Goal: Information Seeking & Learning: Learn about a topic

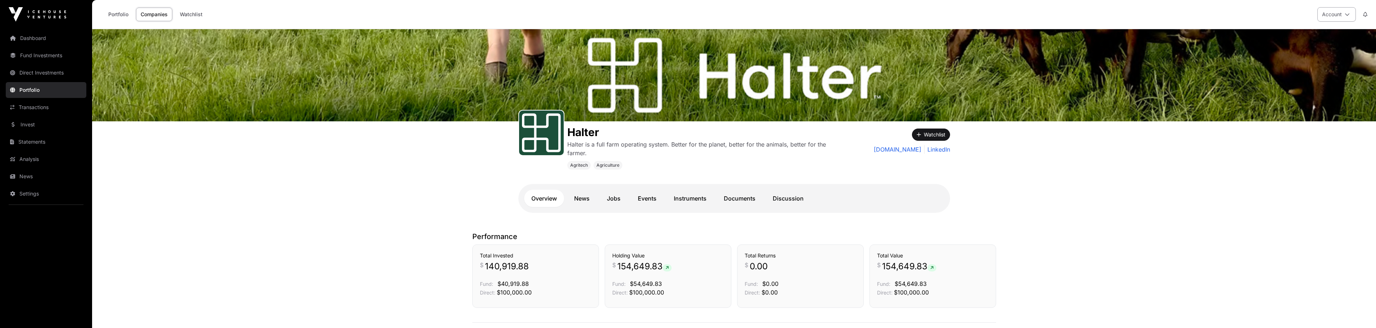
click at [1349, 15] on icon at bounding box center [1347, 14] width 5 height 5
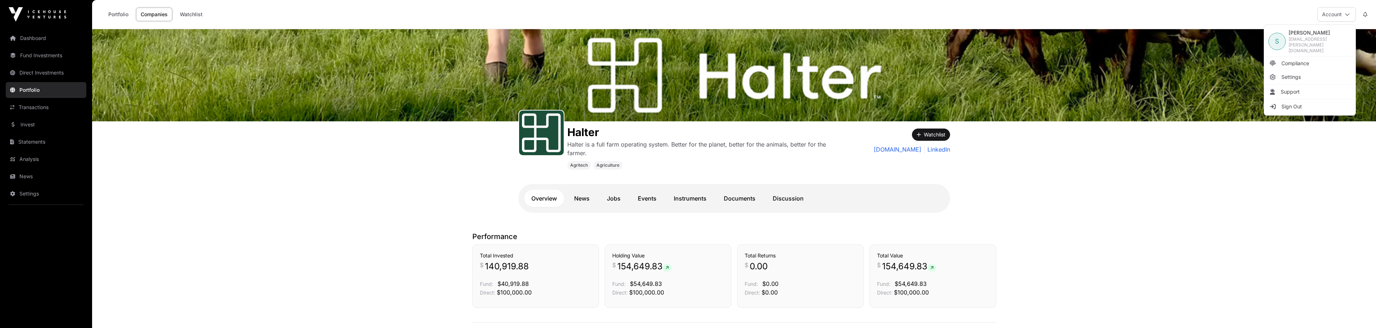
click at [1185, 140] on div "Halter Halter is a full farm operating system. Better for the planet, better fo…" at bounding box center [734, 126] width 1284 height 195
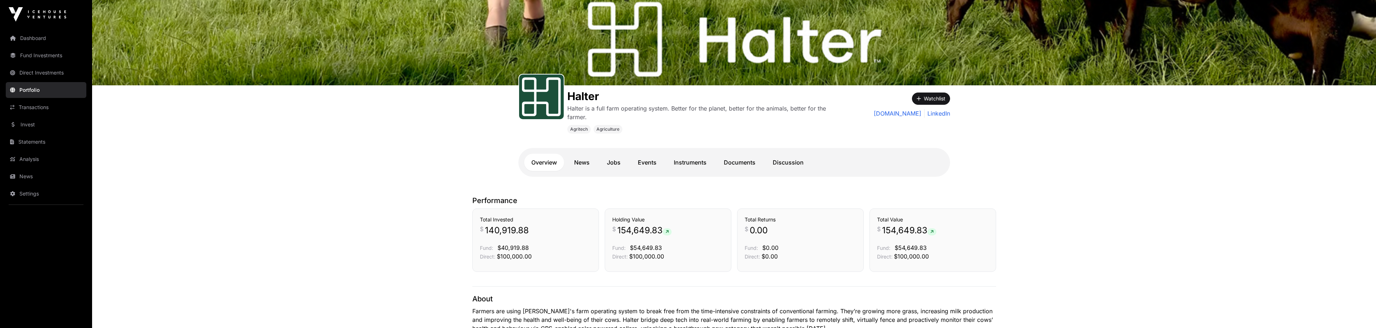
scroll to position [72, 0]
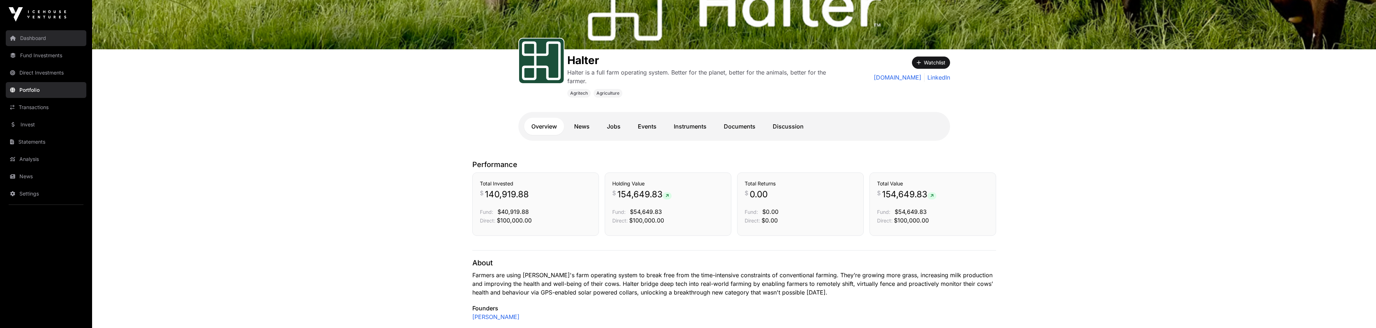
click at [32, 40] on link "Dashboard" at bounding box center [46, 38] width 81 height 16
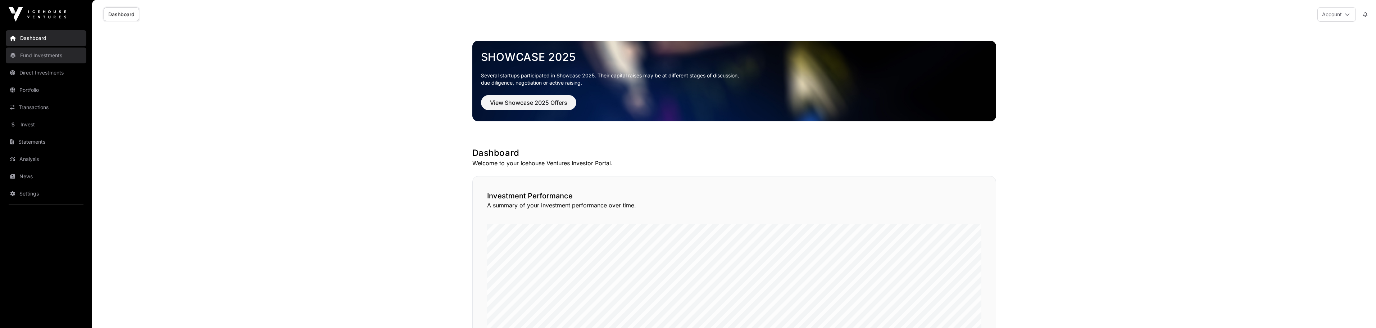
click at [28, 56] on link "Fund Investments" at bounding box center [46, 55] width 81 height 16
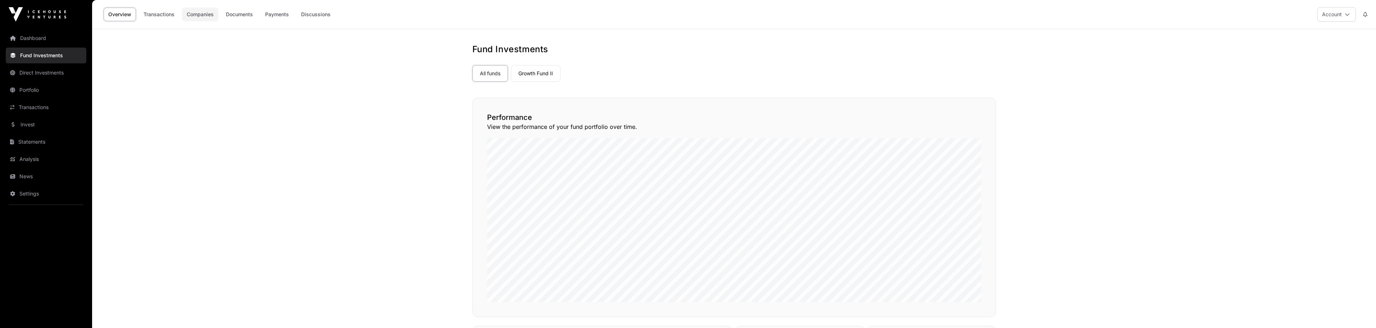
click at [193, 14] on link "Companies" at bounding box center [200, 15] width 36 height 14
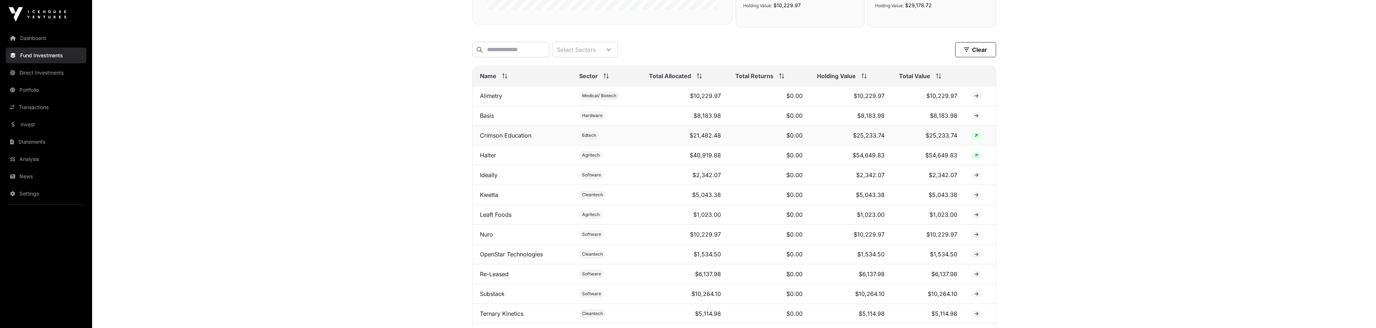
scroll to position [252, 0]
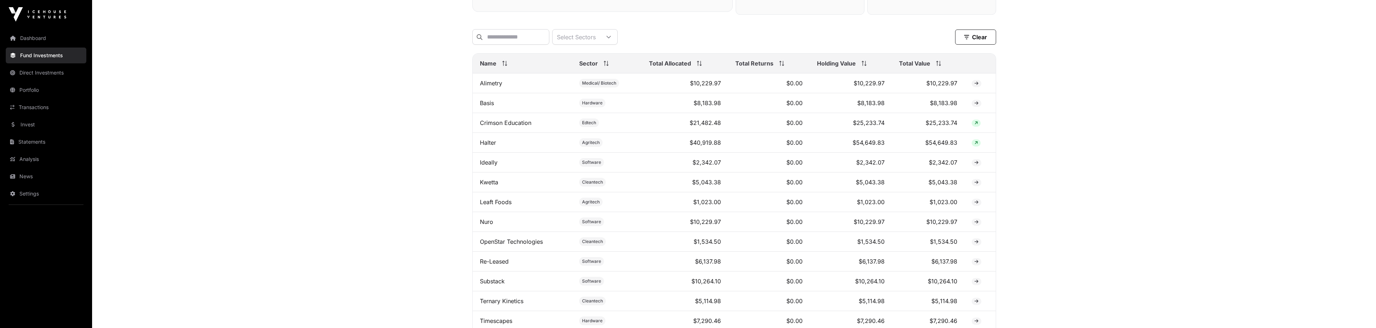
click at [668, 68] on span "Total Allocated" at bounding box center [670, 63] width 42 height 9
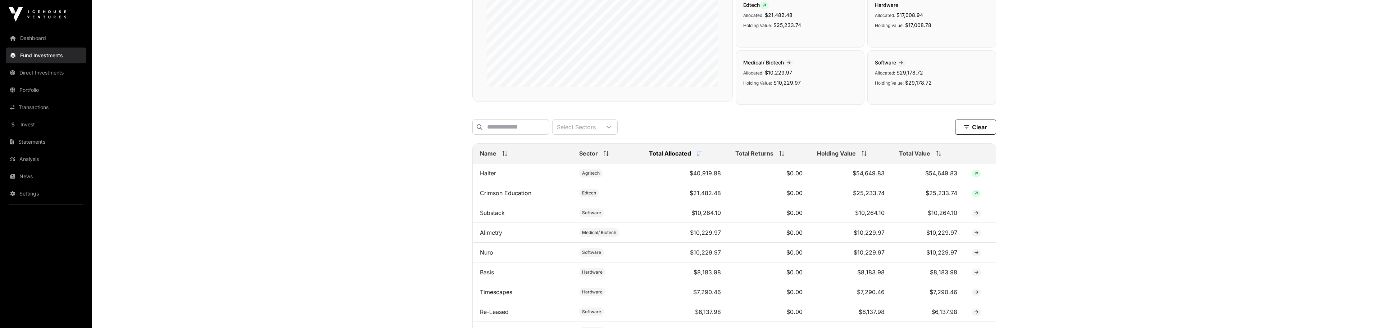
scroll to position [0, 0]
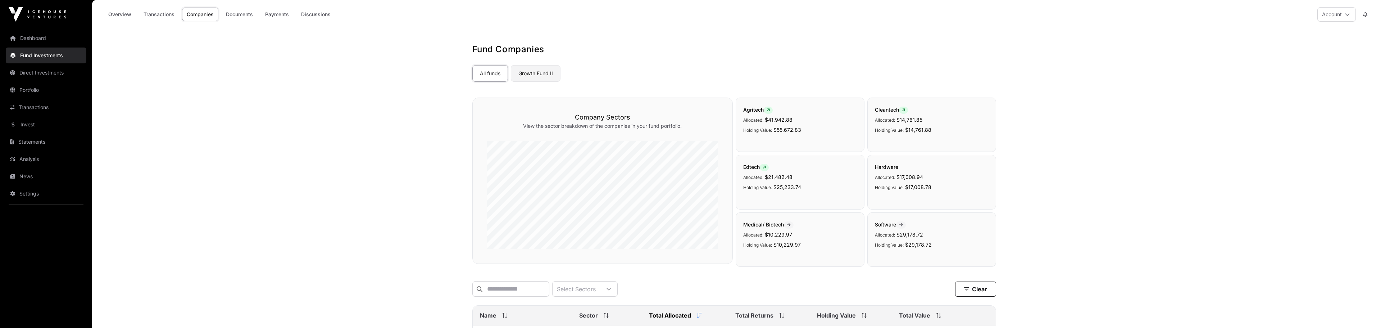
click at [524, 70] on link "Growth Fund II" at bounding box center [536, 73] width 50 height 17
click at [23, 90] on link "Portfolio" at bounding box center [46, 90] width 81 height 16
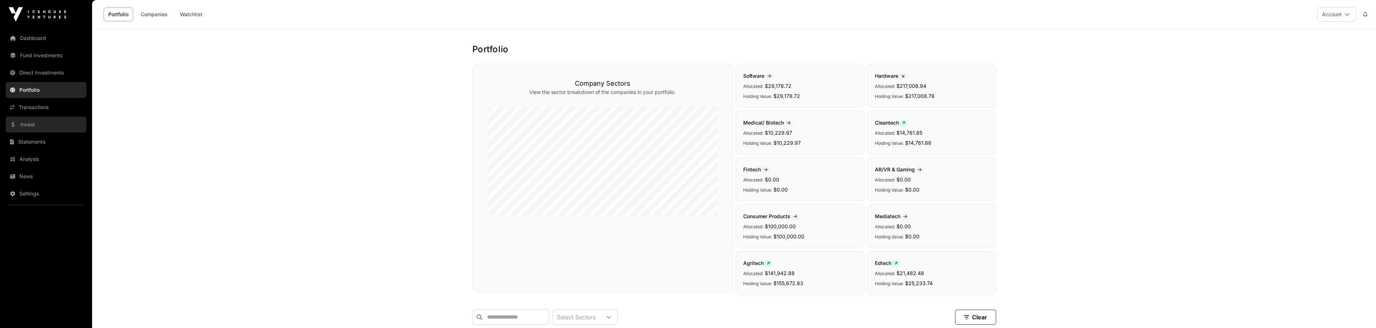
click at [24, 122] on link "Invest" at bounding box center [46, 125] width 81 height 16
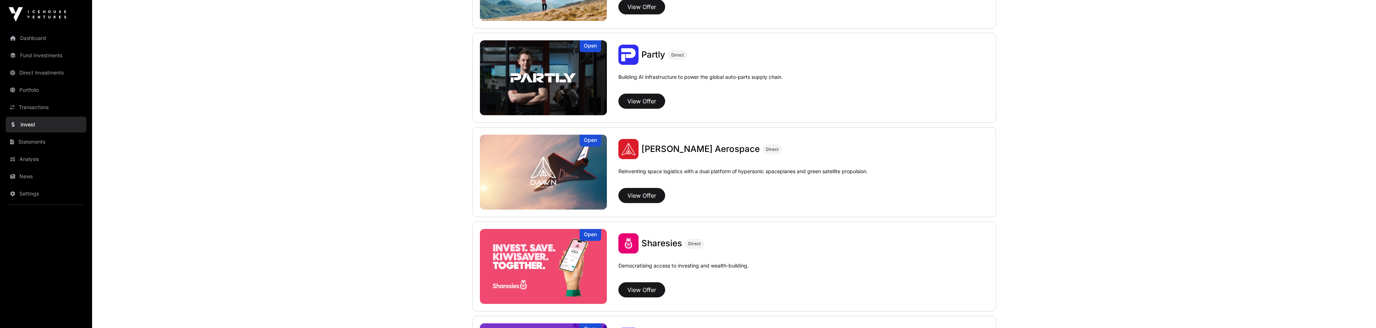
scroll to position [755, 0]
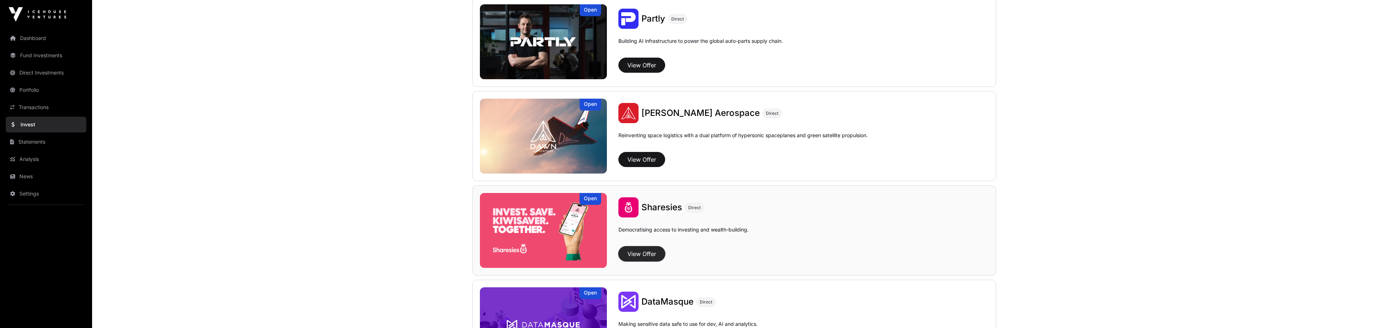
click at [636, 251] on button "View Offer" at bounding box center [641, 253] width 47 height 15
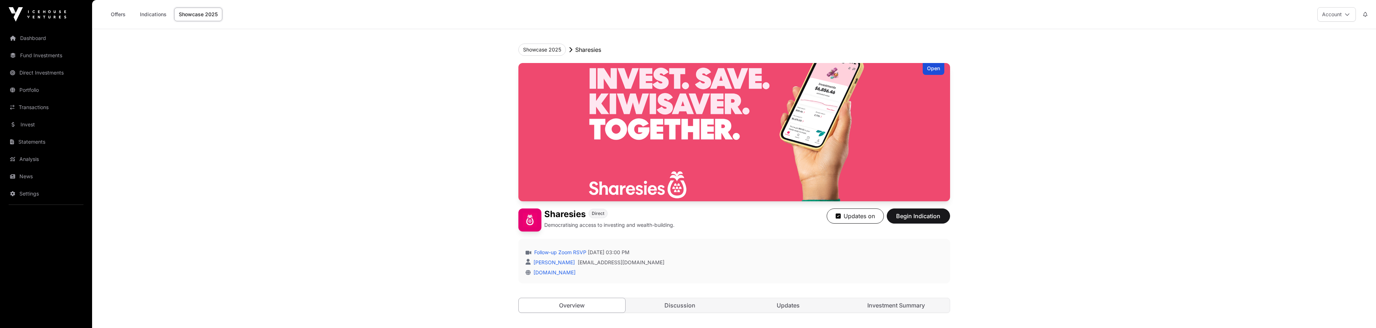
scroll to position [216, 0]
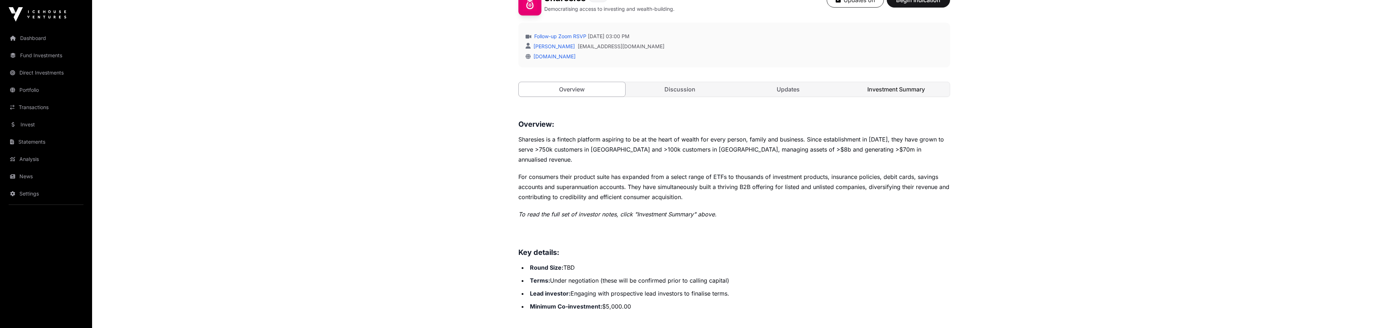
click at [881, 91] on link "Investment Summary" at bounding box center [896, 89] width 107 height 14
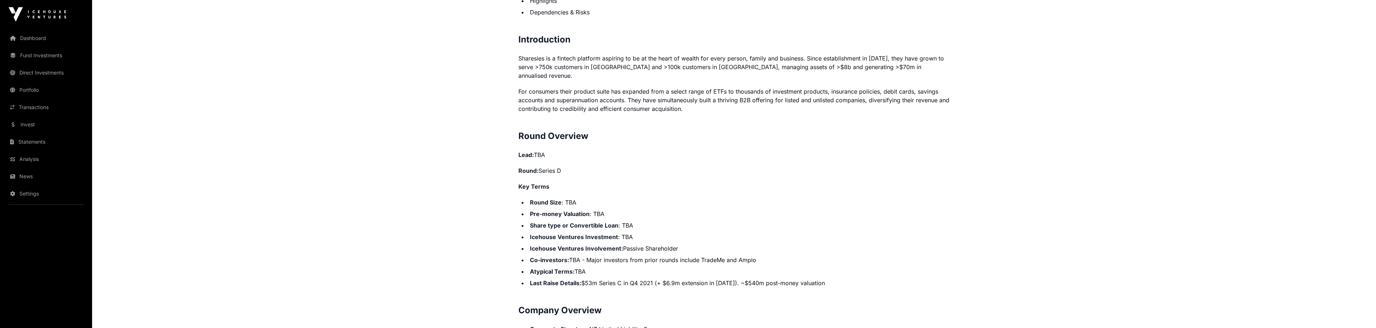
scroll to position [504, 0]
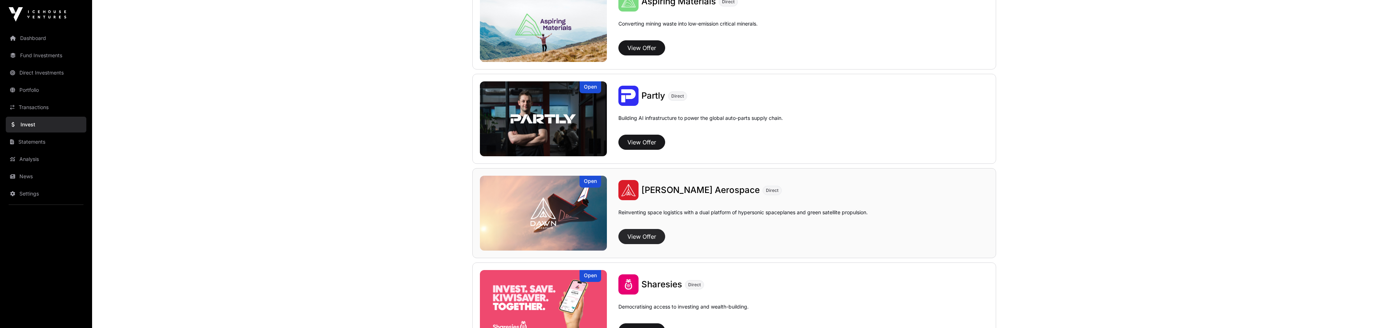
scroll to position [700, 0]
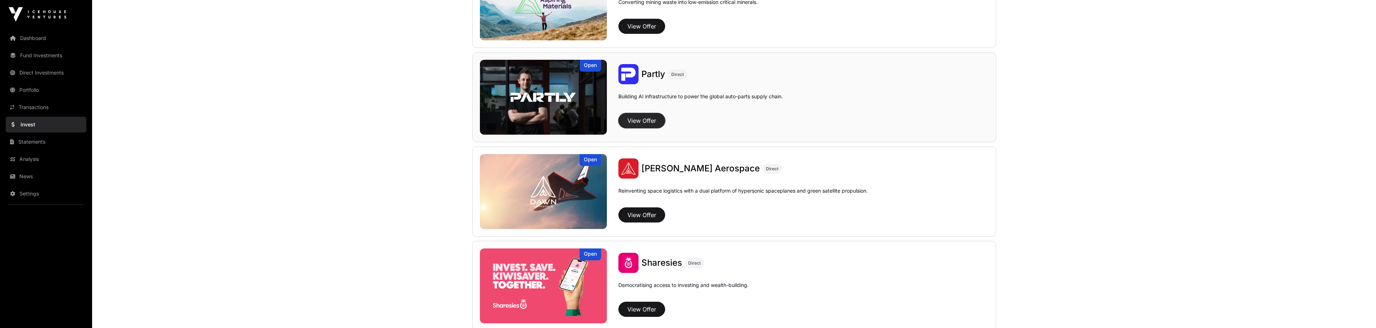
click at [644, 121] on button "View Offer" at bounding box center [641, 120] width 47 height 15
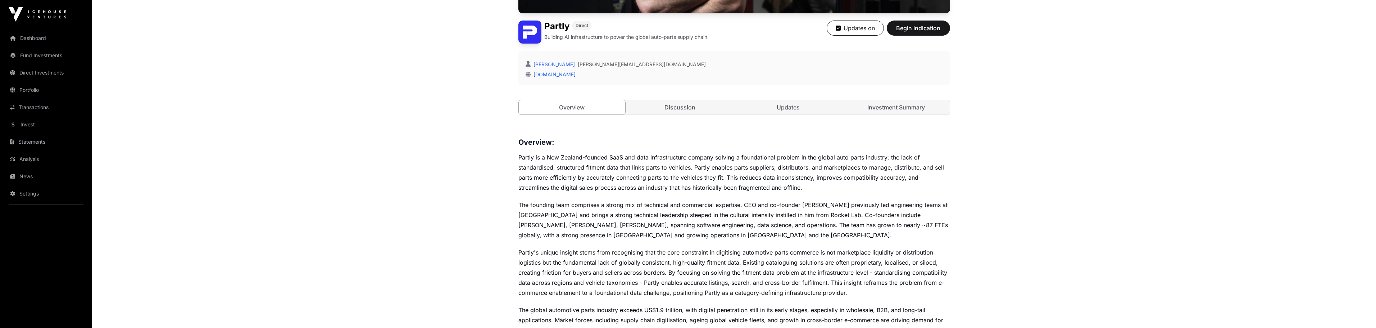
scroll to position [179, 0]
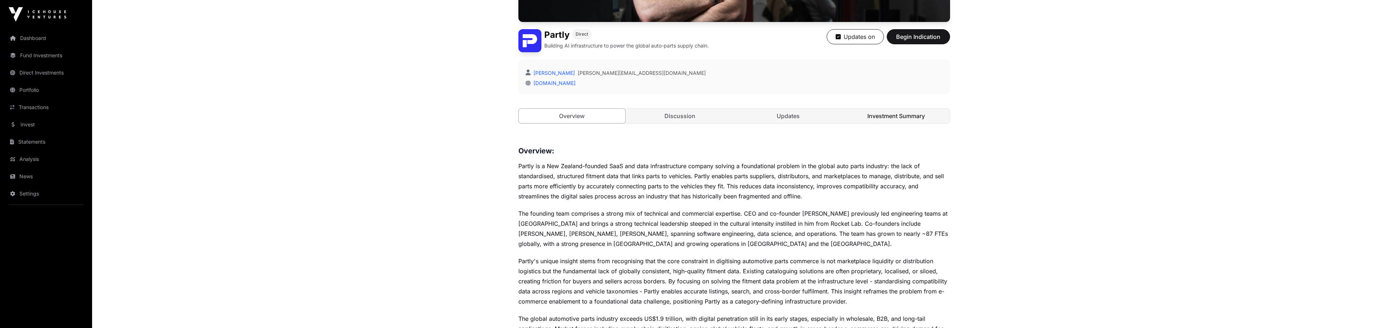
click at [878, 115] on link "Investment Summary" at bounding box center [896, 116] width 107 height 14
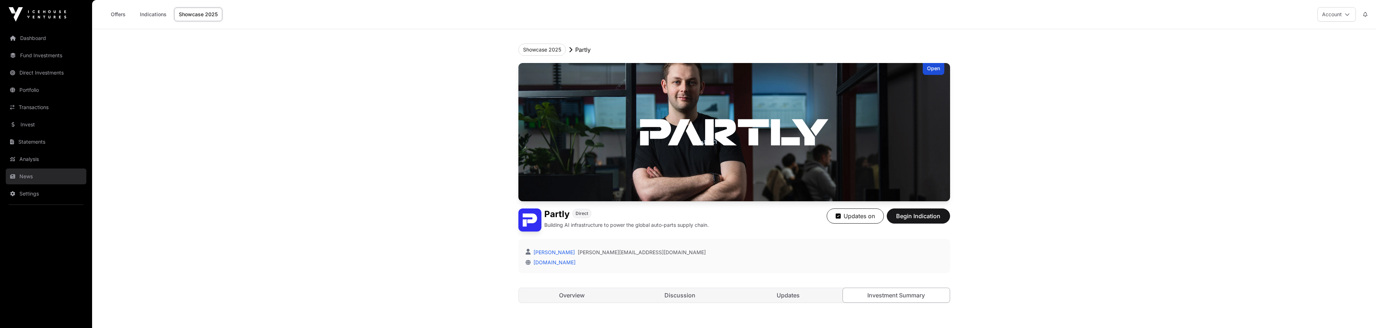
click at [35, 174] on link "News" at bounding box center [46, 176] width 81 height 16
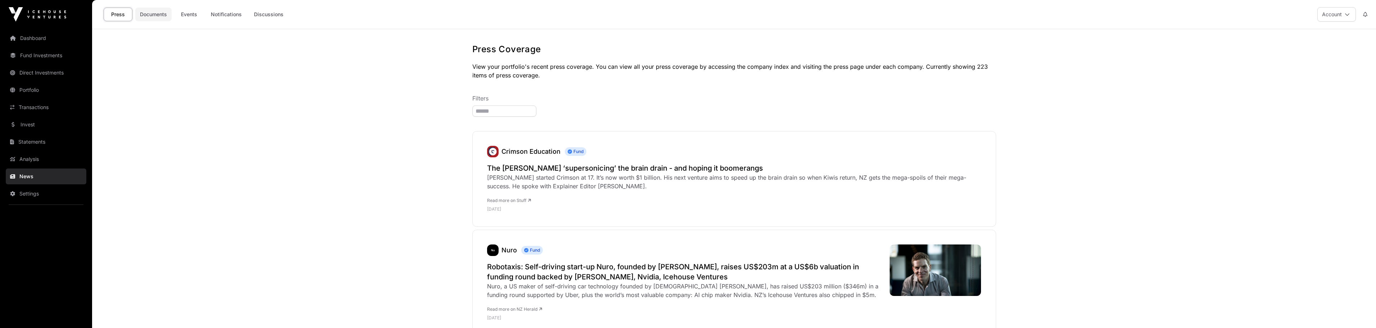
click at [160, 15] on link "Documents" at bounding box center [153, 15] width 36 height 14
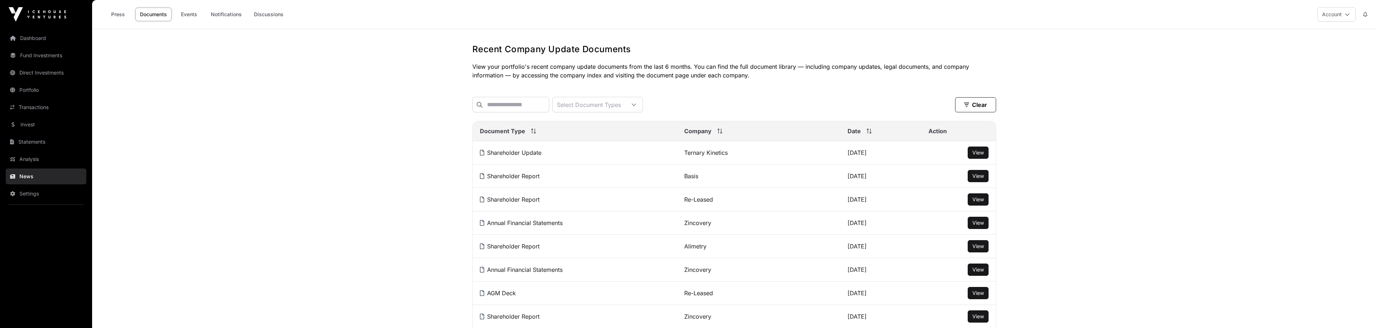
click at [849, 135] on span "Date" at bounding box center [853, 131] width 13 height 9
